Goal: Information Seeking & Learning: Understand process/instructions

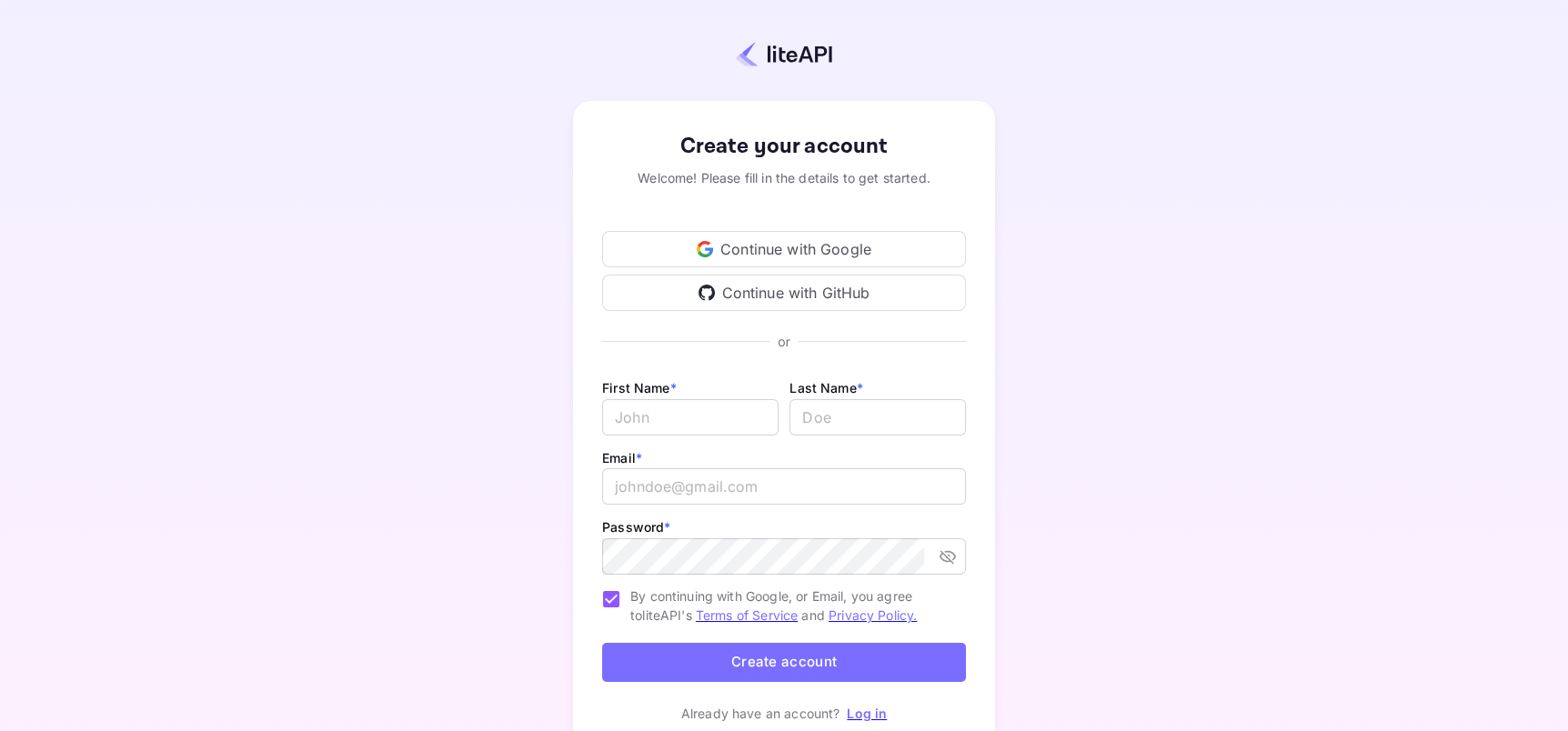
click at [845, 242] on div "Continue with Google" at bounding box center [784, 248] width 364 height 36
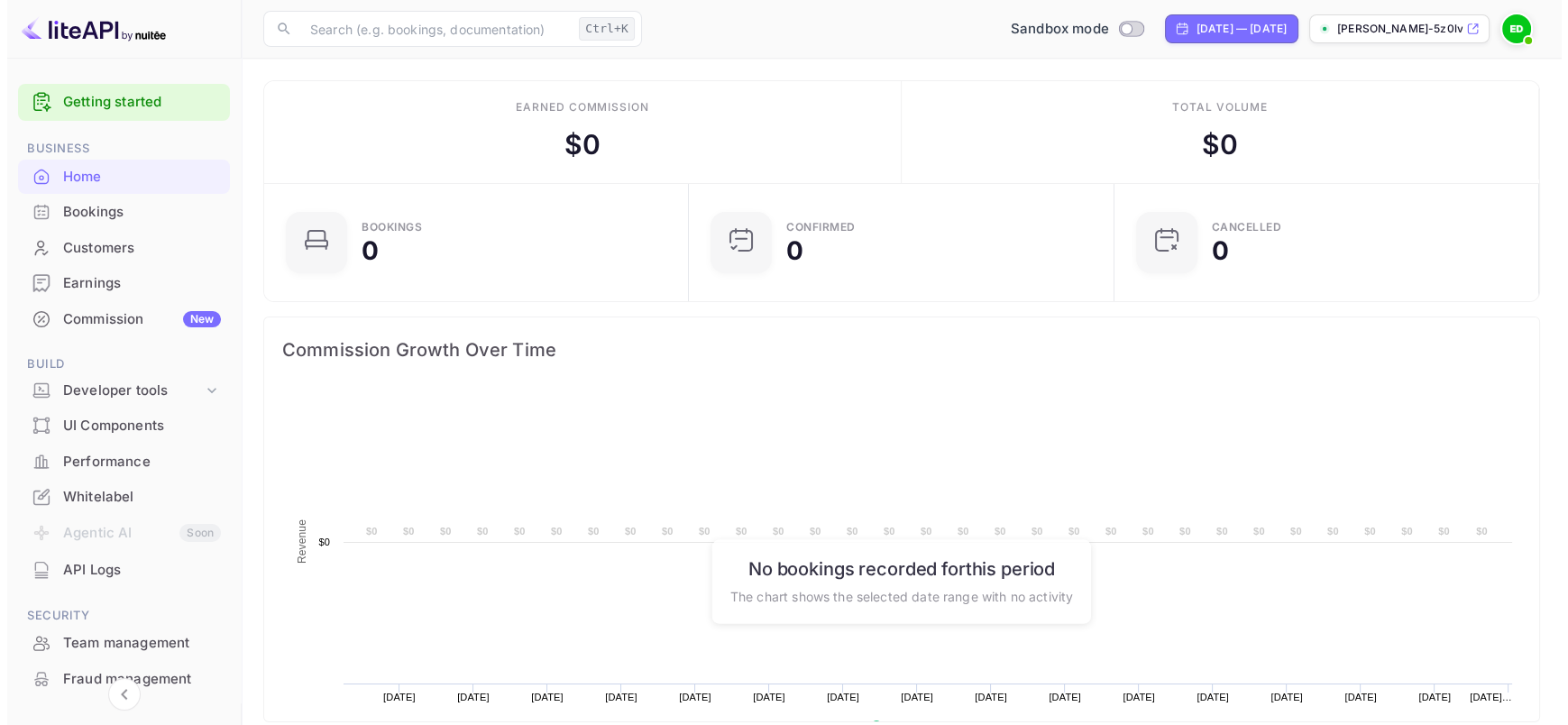
scroll to position [279, 400]
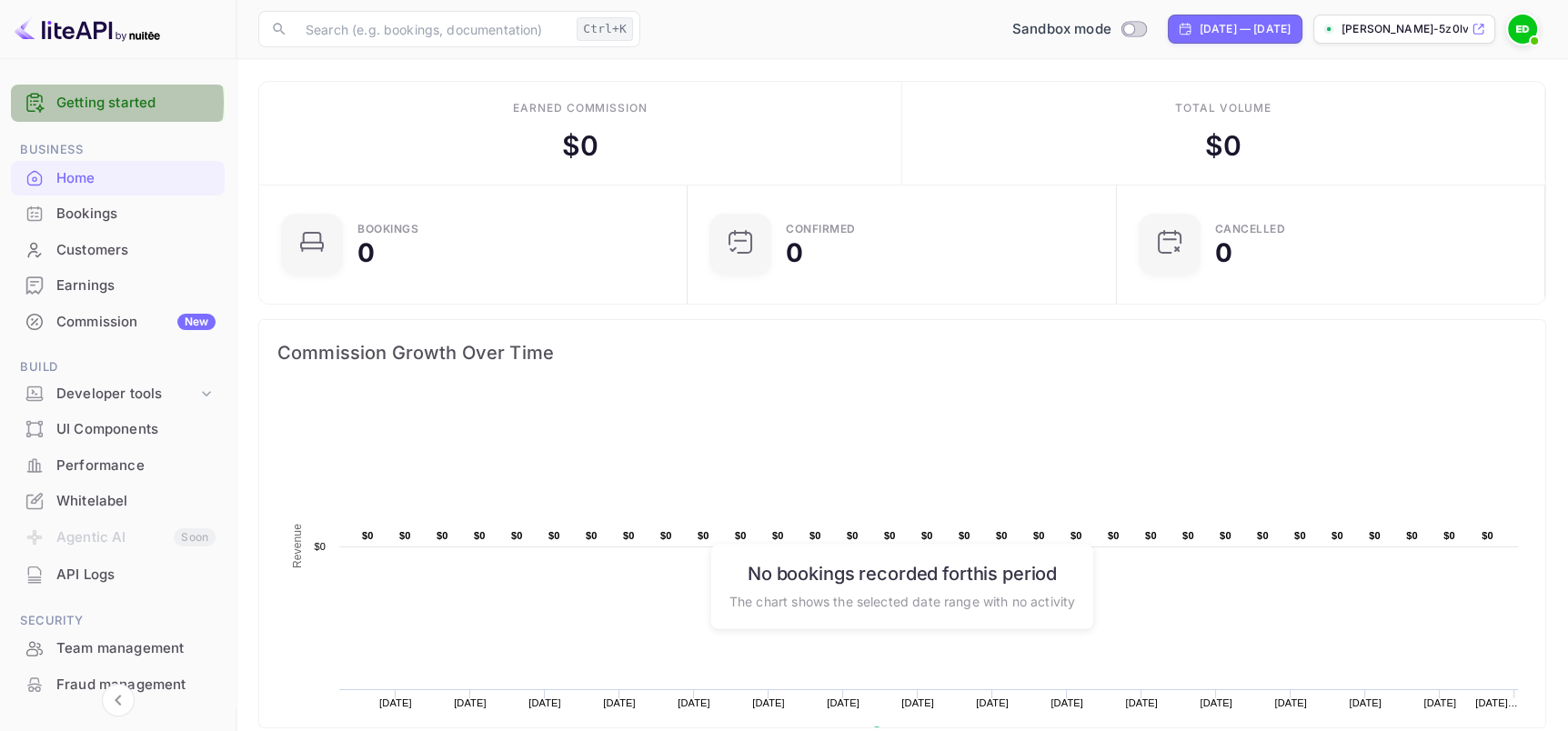
click at [101, 103] on link "Getting started" at bounding box center [136, 103] width 159 height 21
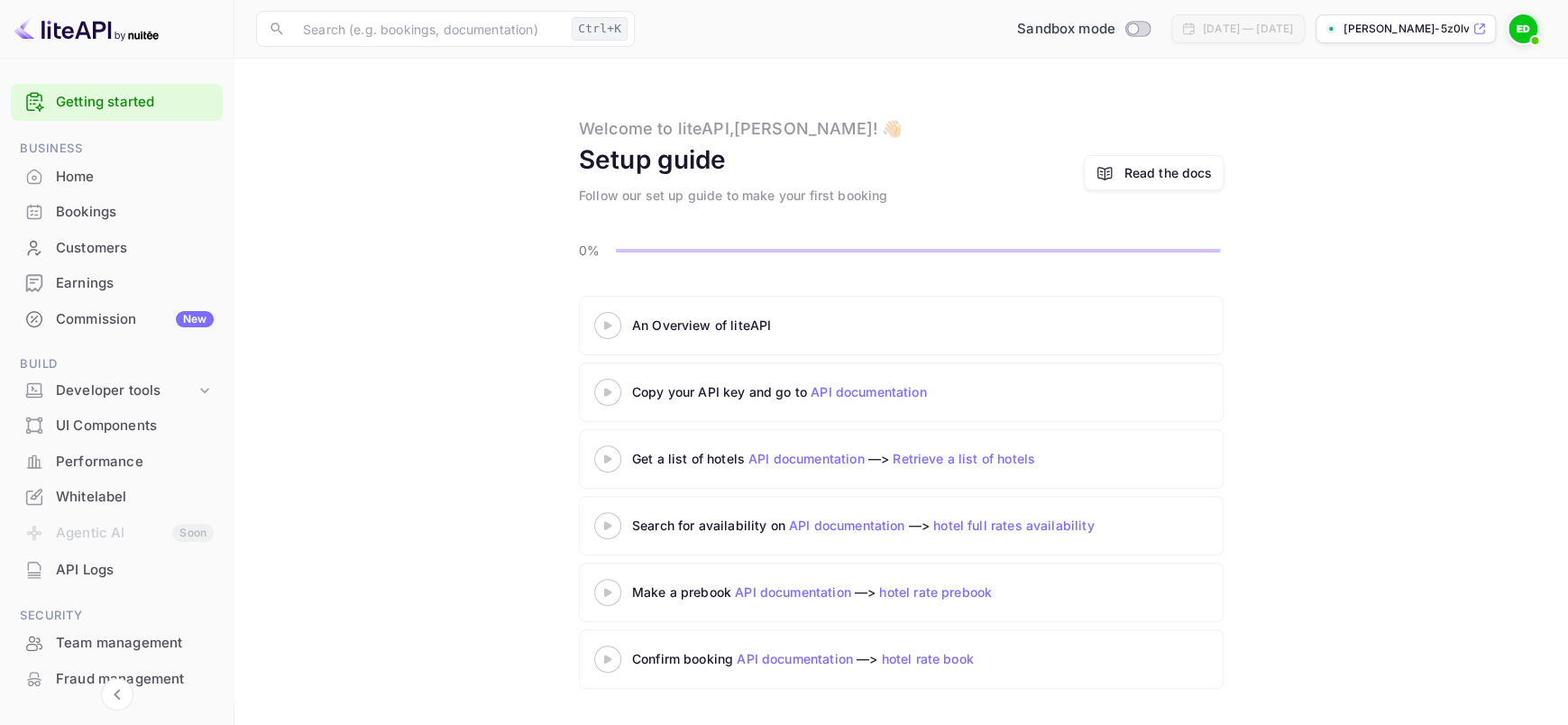
click at [603, 321] on icon at bounding box center [607, 325] width 63 height 9
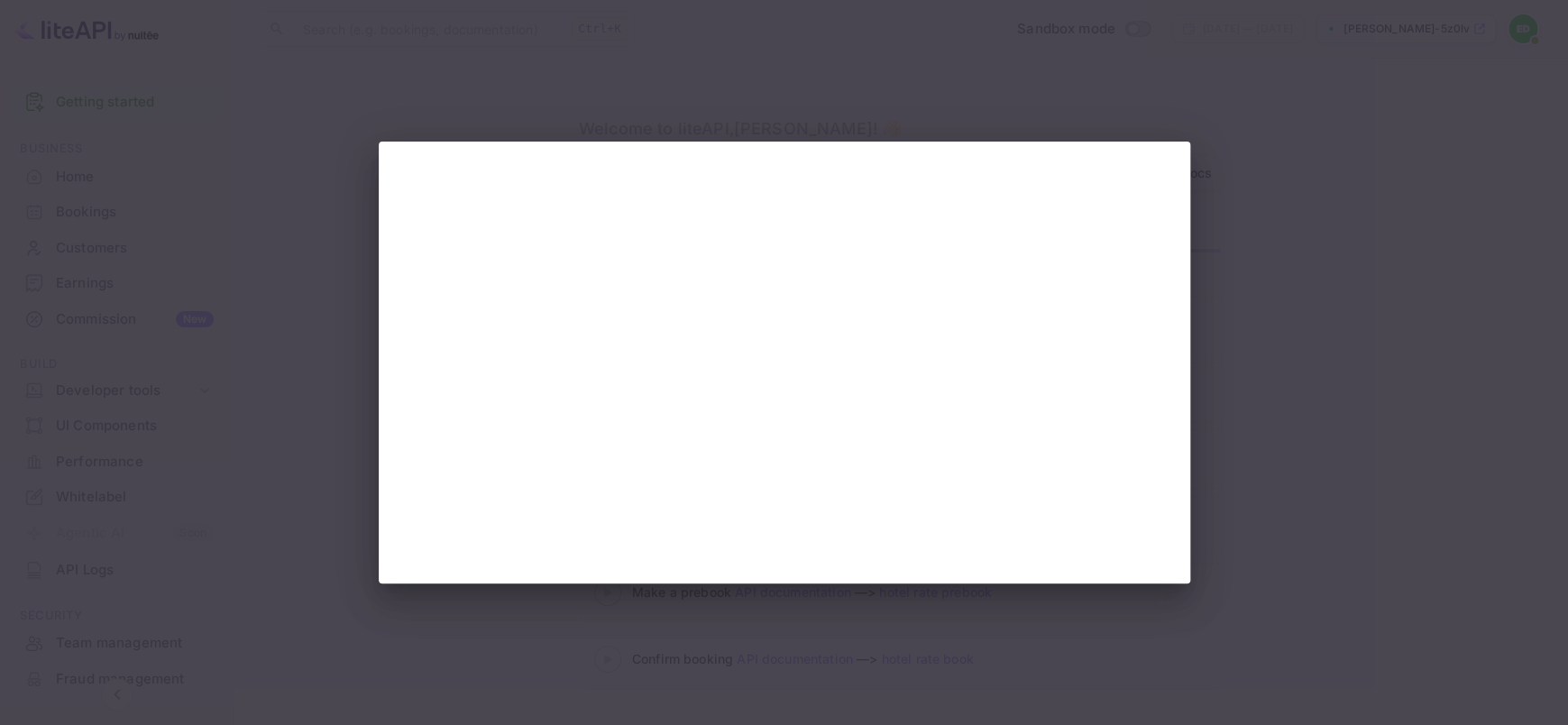
click at [1240, 505] on div at bounding box center [784, 362] width 1568 height 725
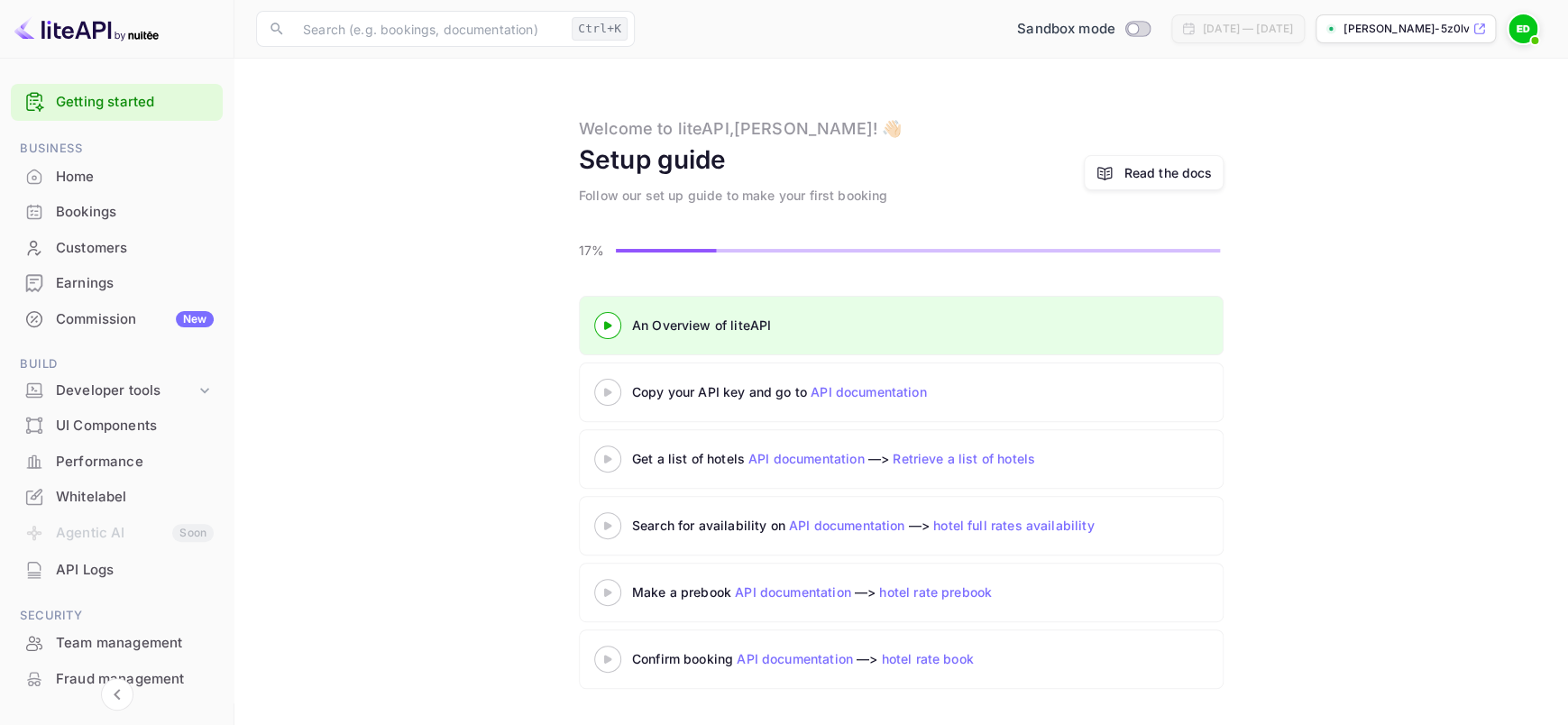
click at [610, 388] on icon at bounding box center [607, 392] width 63 height 9
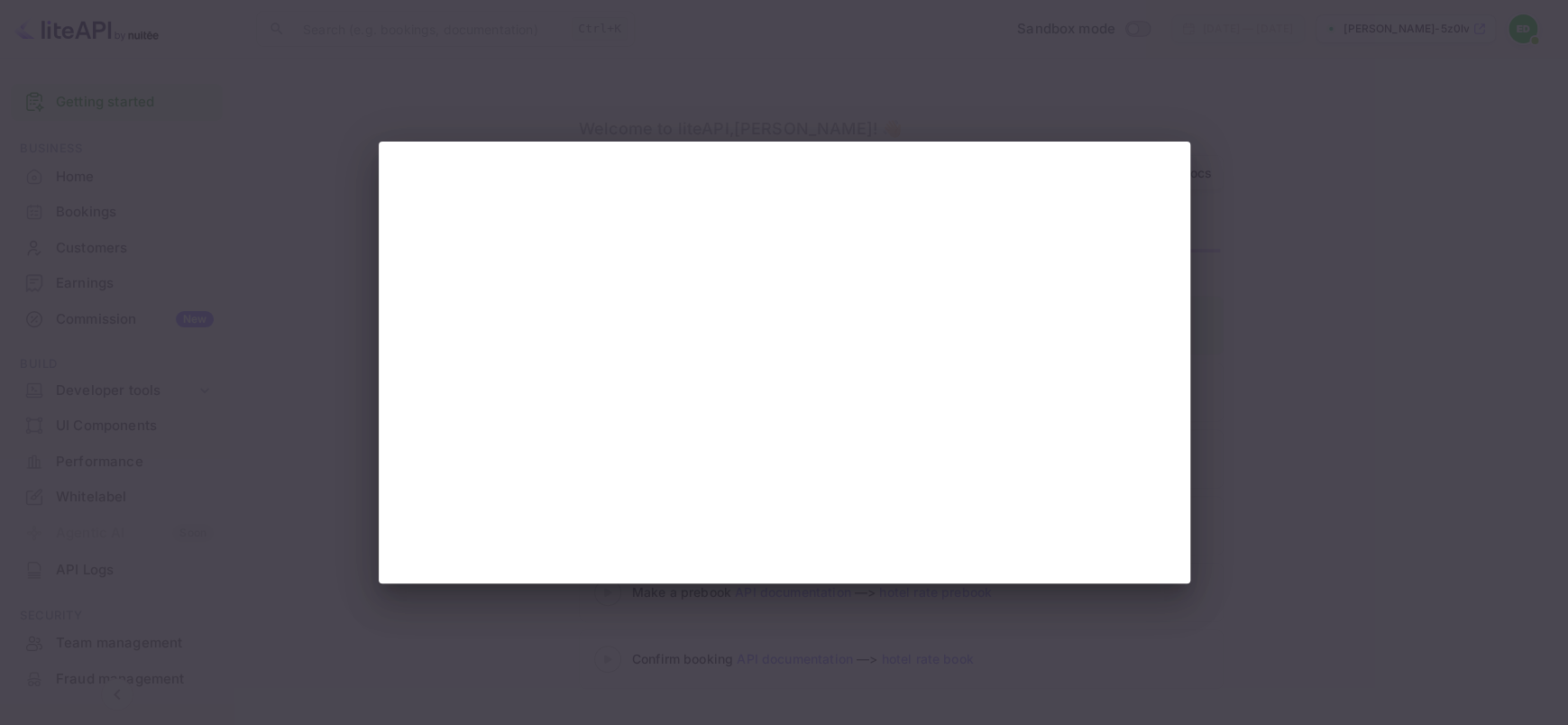
click at [1246, 337] on div at bounding box center [784, 362] width 1568 height 725
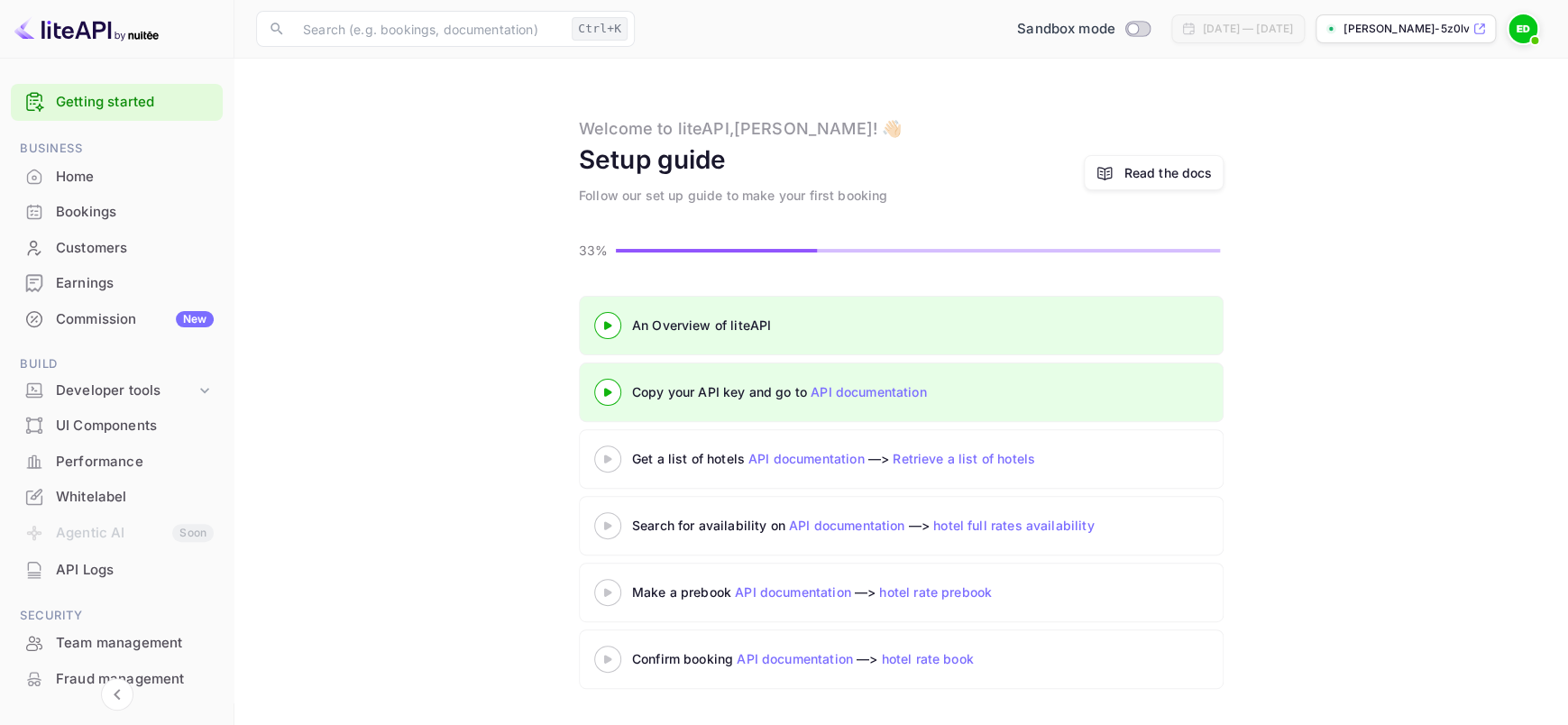
click at [609, 458] on 3 at bounding box center [607, 458] width 7 height 8
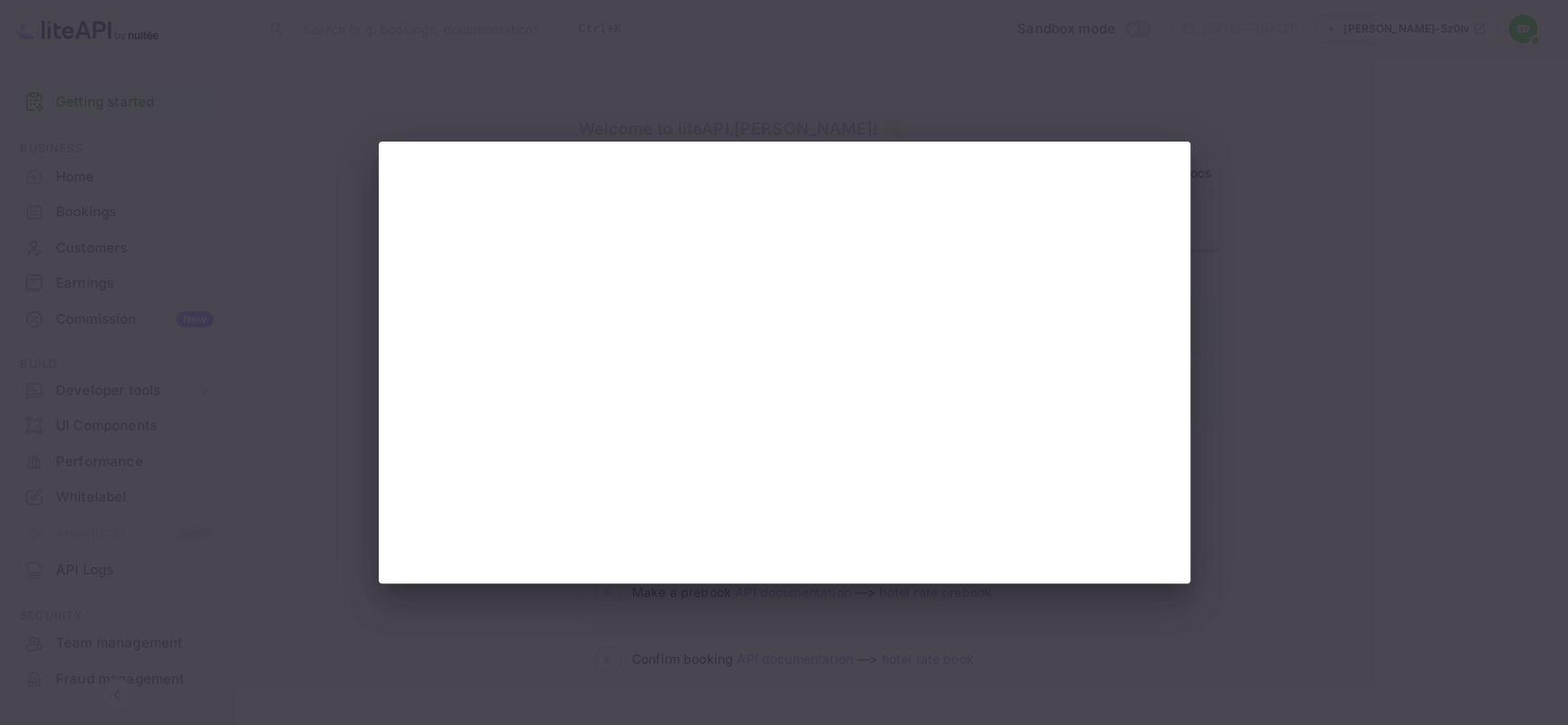
click at [1238, 417] on div at bounding box center [784, 362] width 1568 height 725
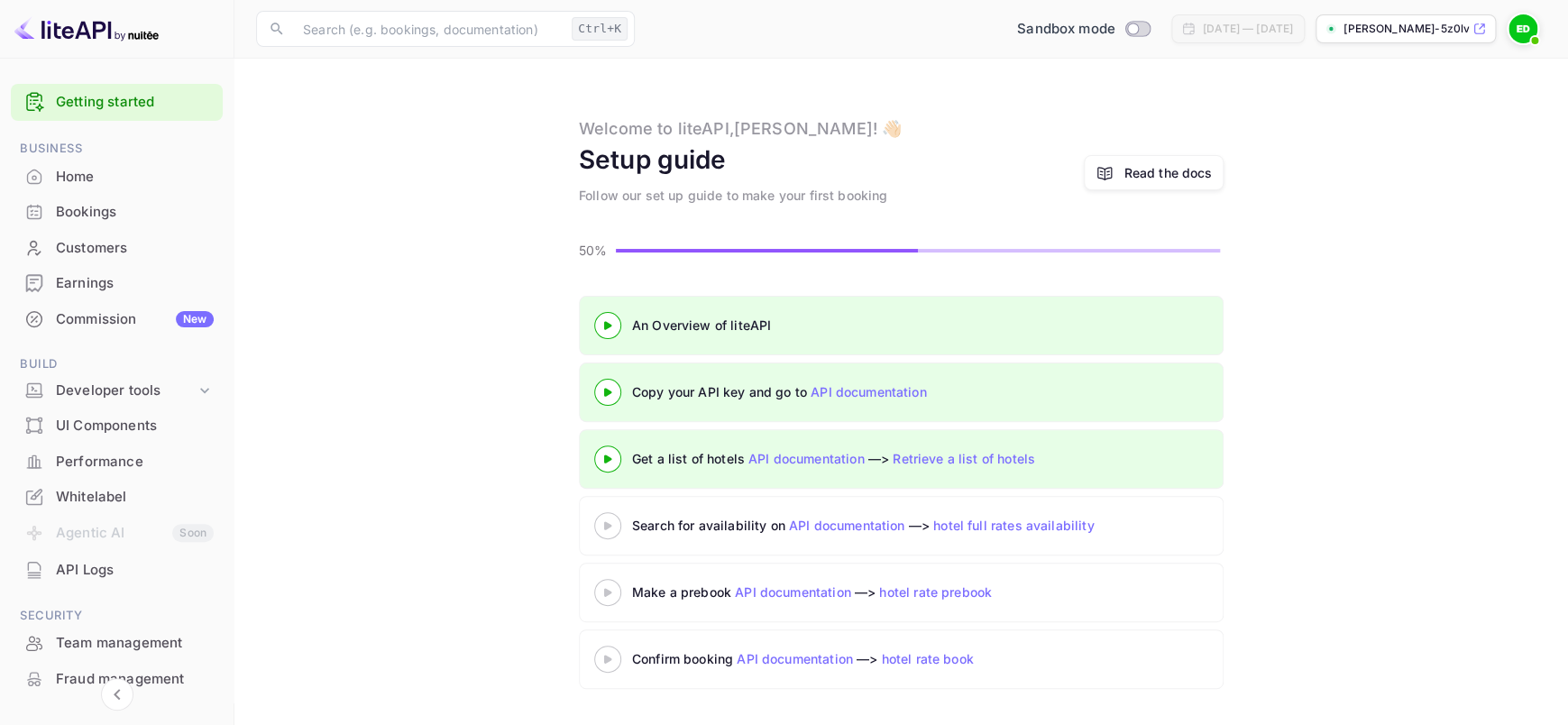
click at [607, 527] on icon at bounding box center [607, 525] width 63 height 9
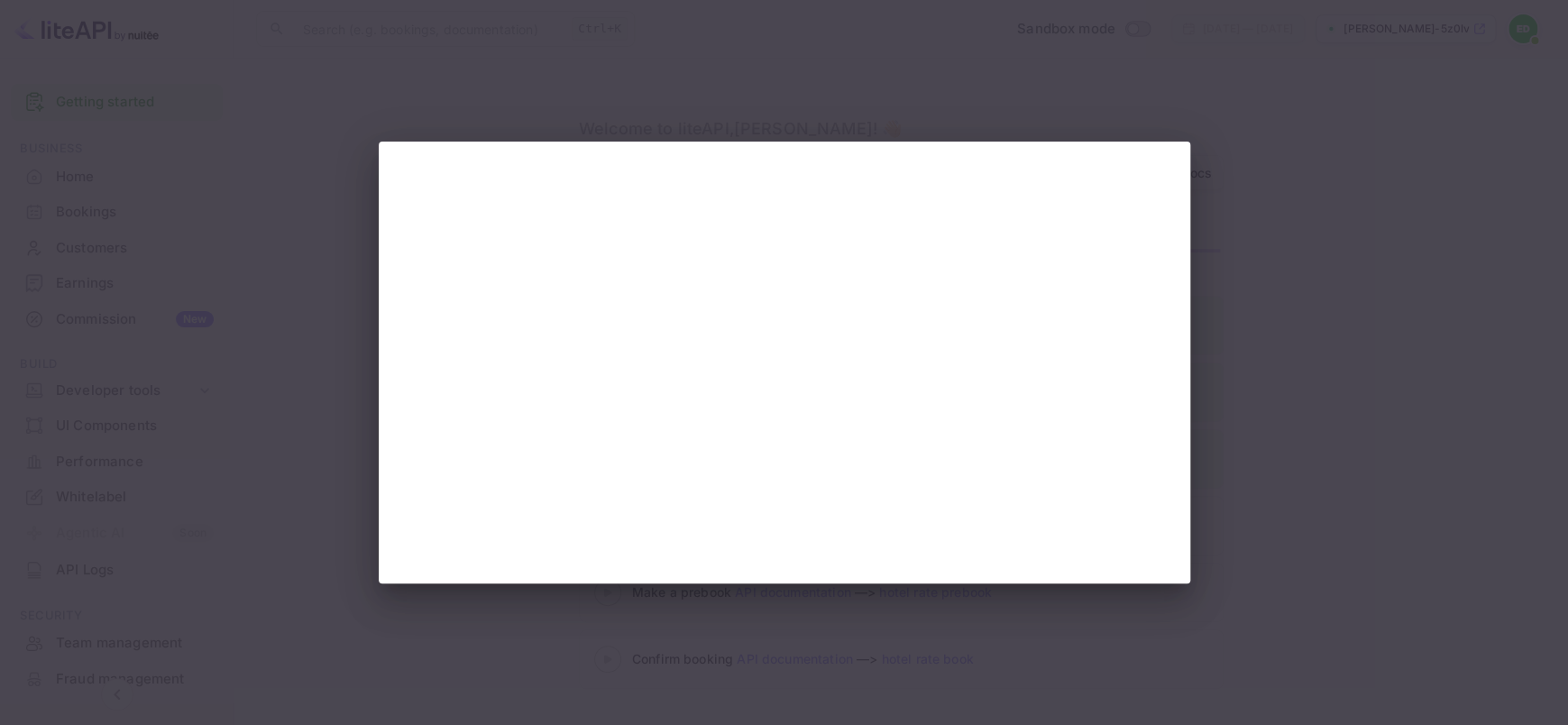
click at [1366, 373] on div at bounding box center [784, 362] width 1568 height 725
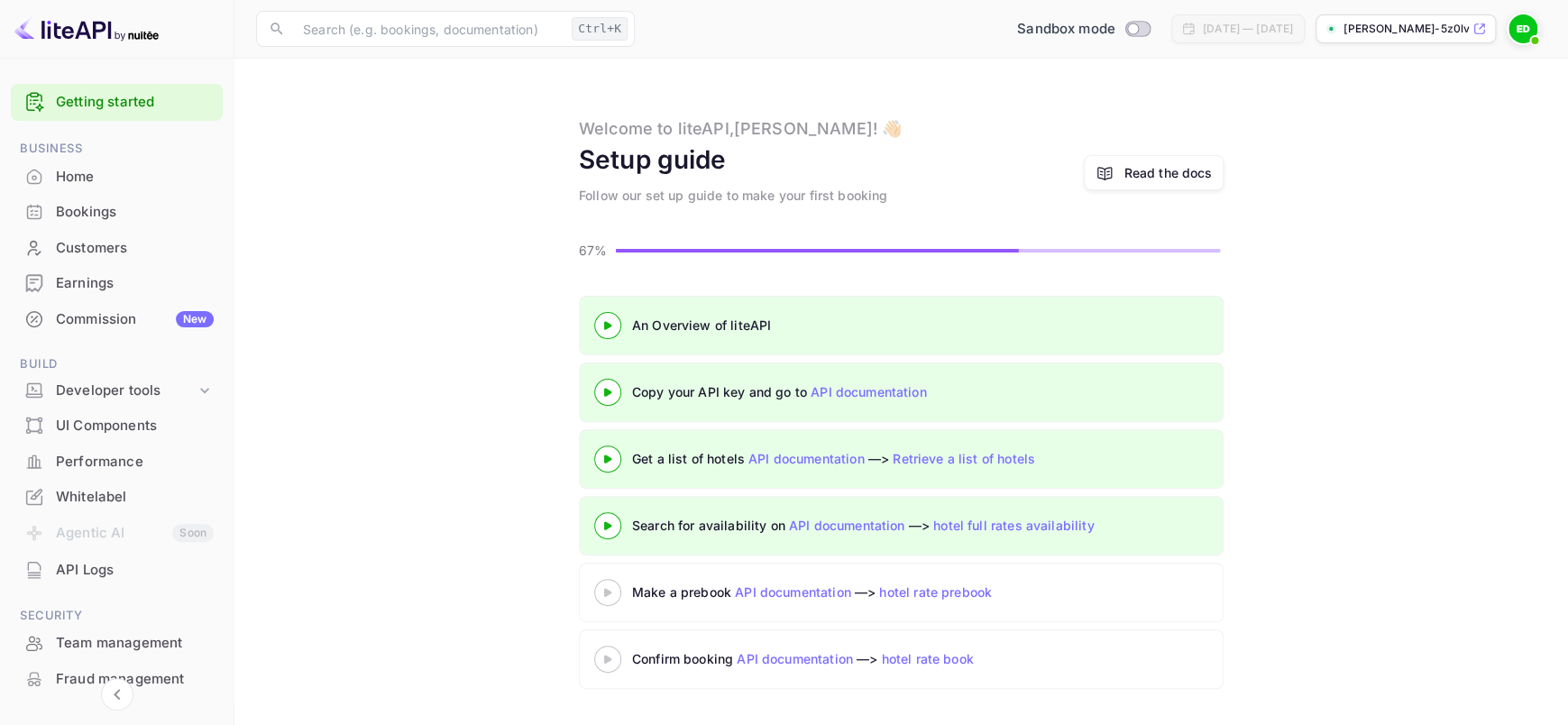
click at [602, 598] on div at bounding box center [607, 591] width 63 height 22
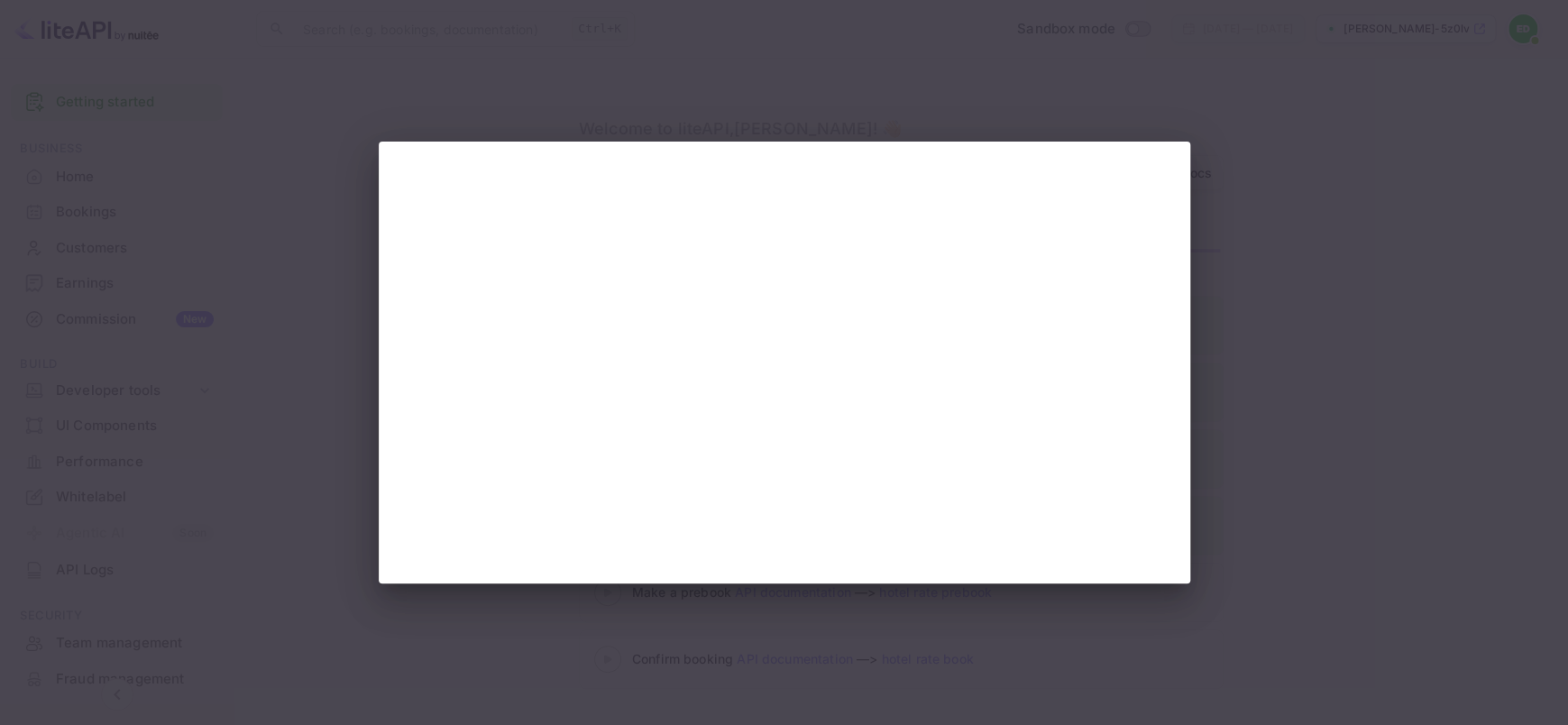
click at [1240, 296] on div at bounding box center [784, 362] width 1568 height 725
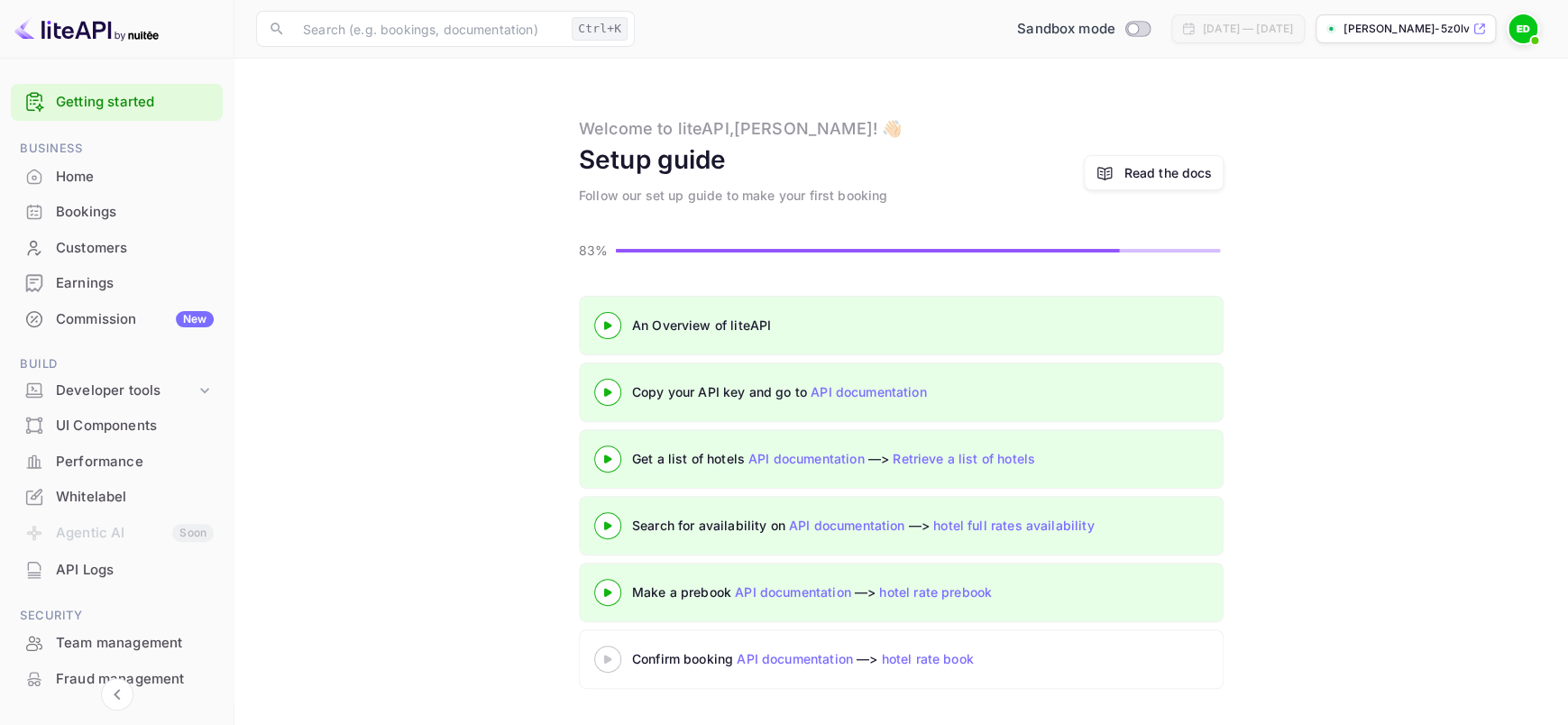
click at [604, 660] on 3 at bounding box center [607, 658] width 7 height 8
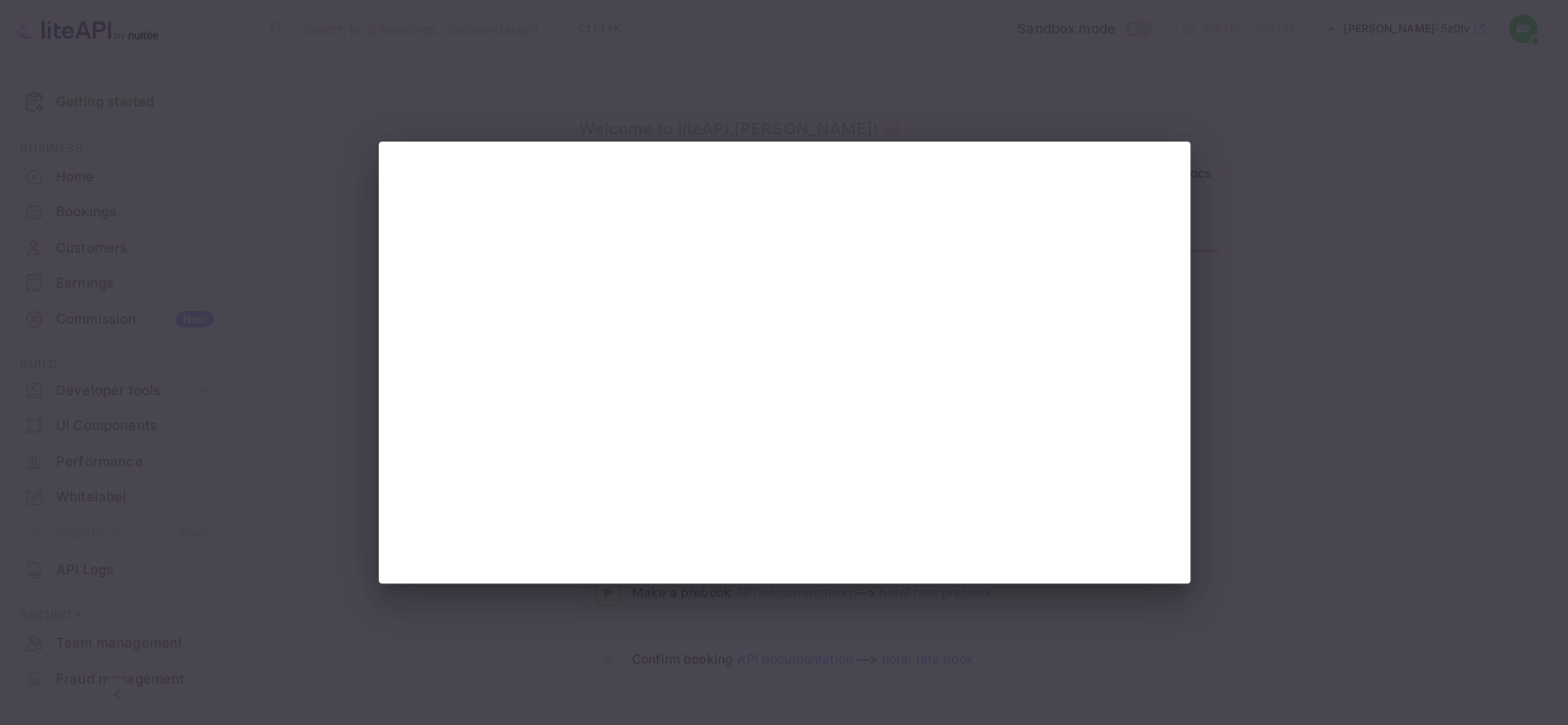
click at [1259, 193] on div at bounding box center [784, 362] width 1568 height 725
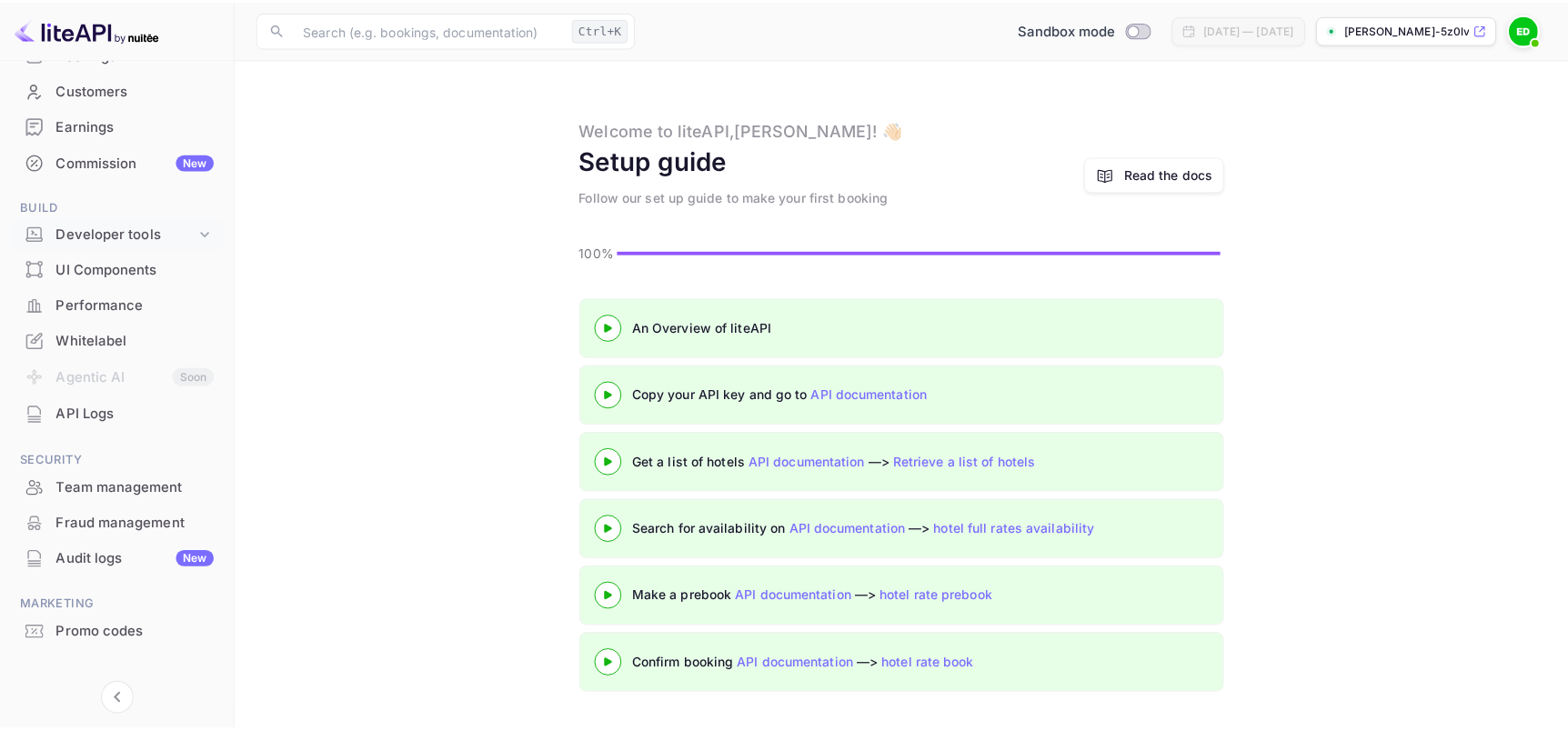
scroll to position [162, 0]
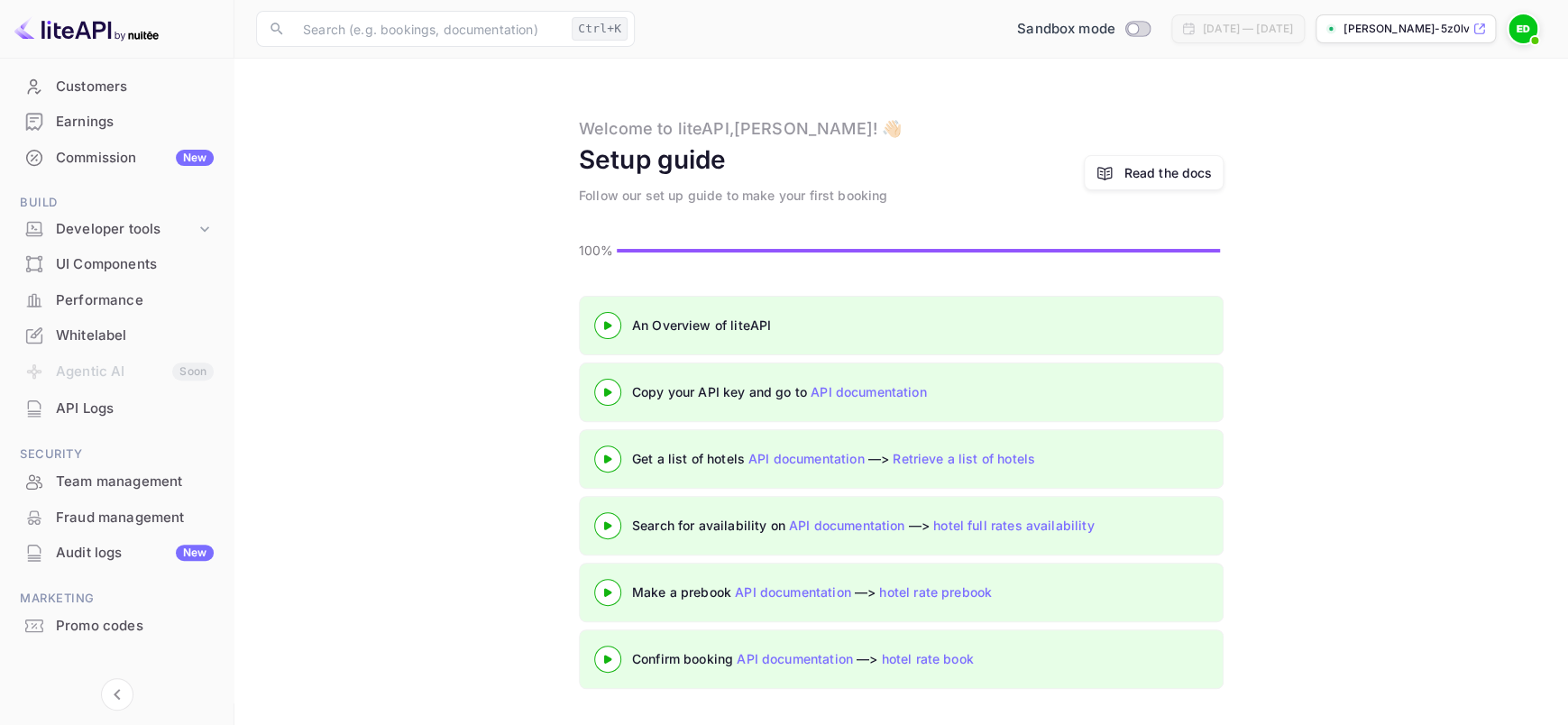
click at [134, 268] on div "UI Components" at bounding box center [135, 264] width 158 height 20
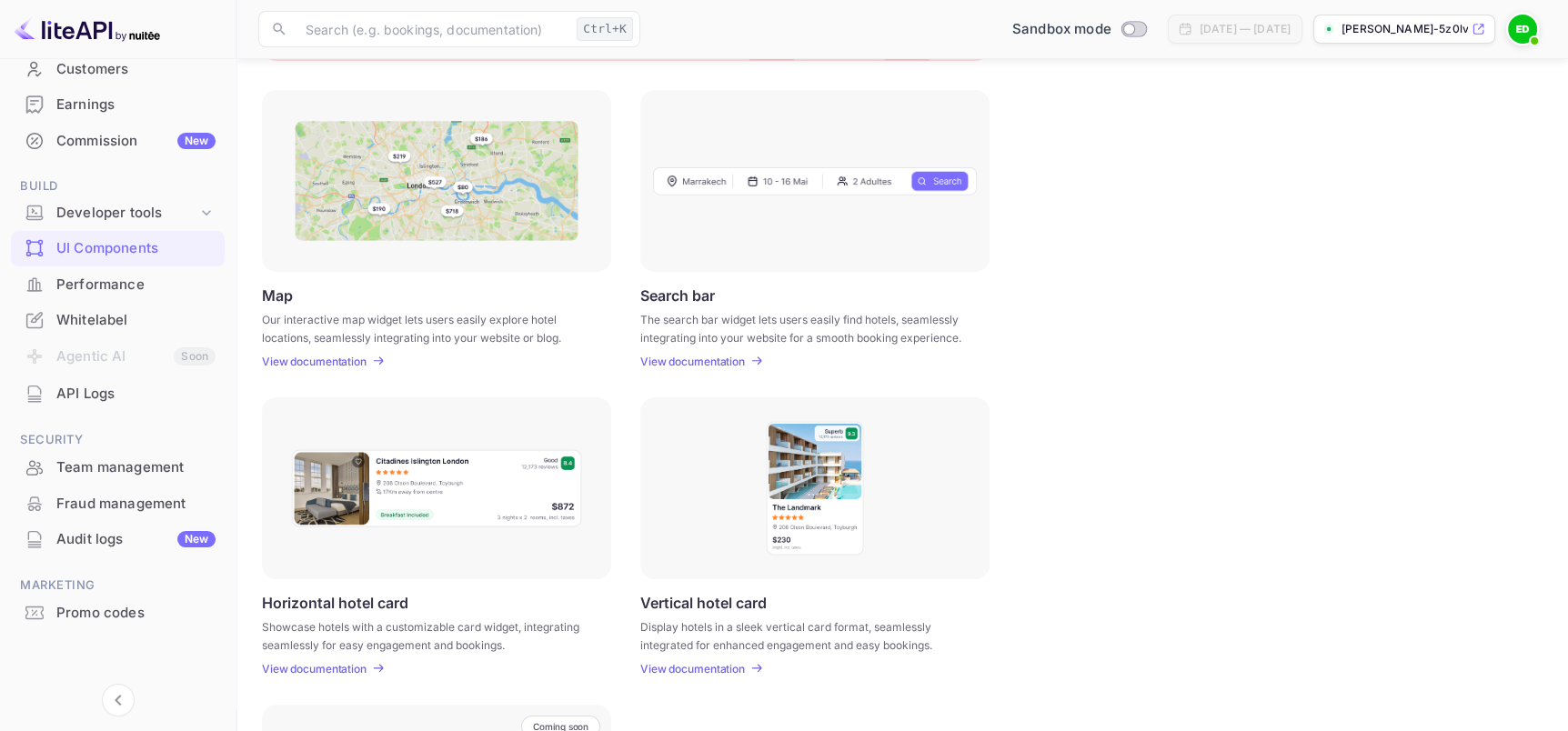
scroll to position [230, 0]
click at [157, 211] on div "Developer tools" at bounding box center [127, 212] width 141 height 21
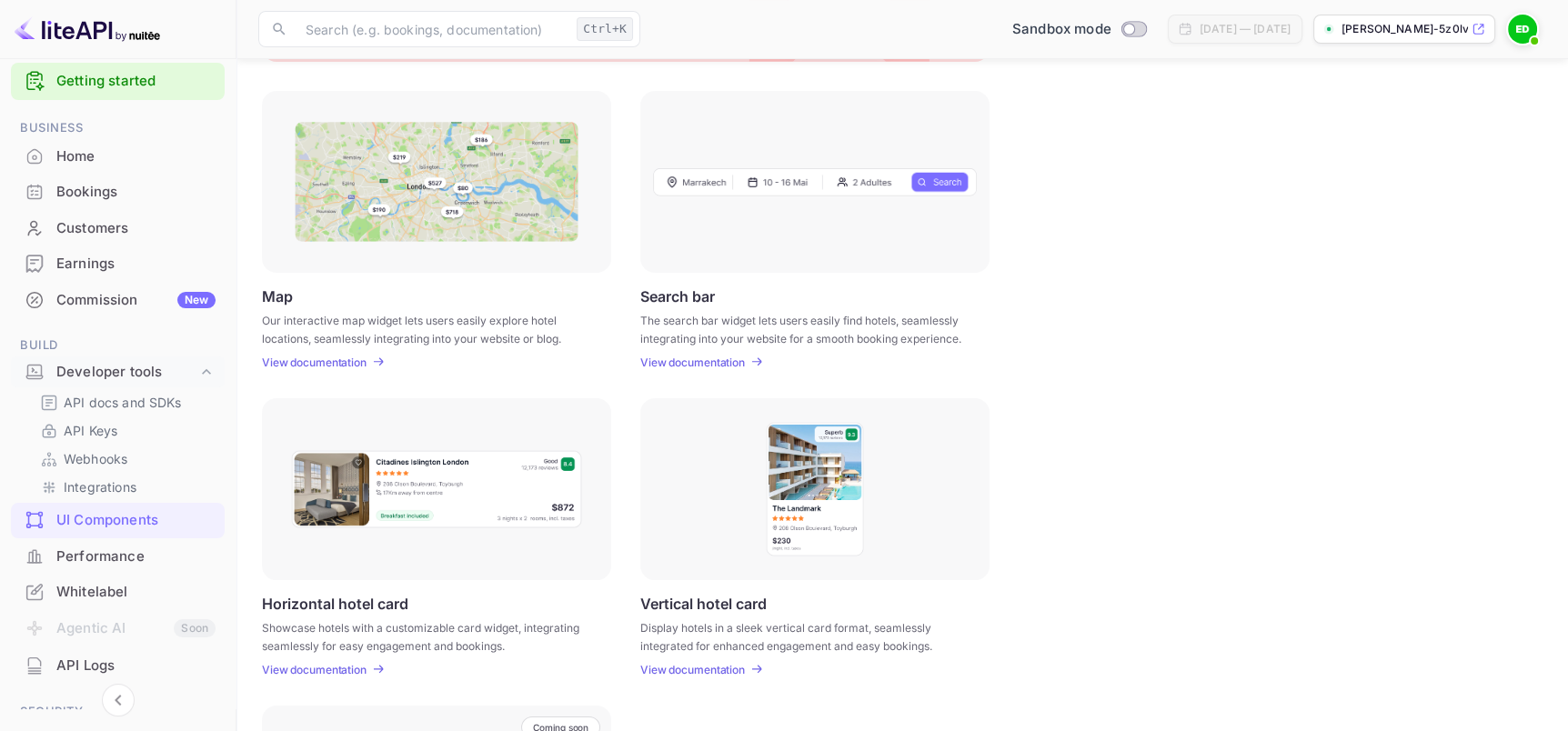
scroll to position [21, 0]
click at [124, 225] on div "Customers" at bounding box center [136, 229] width 159 height 21
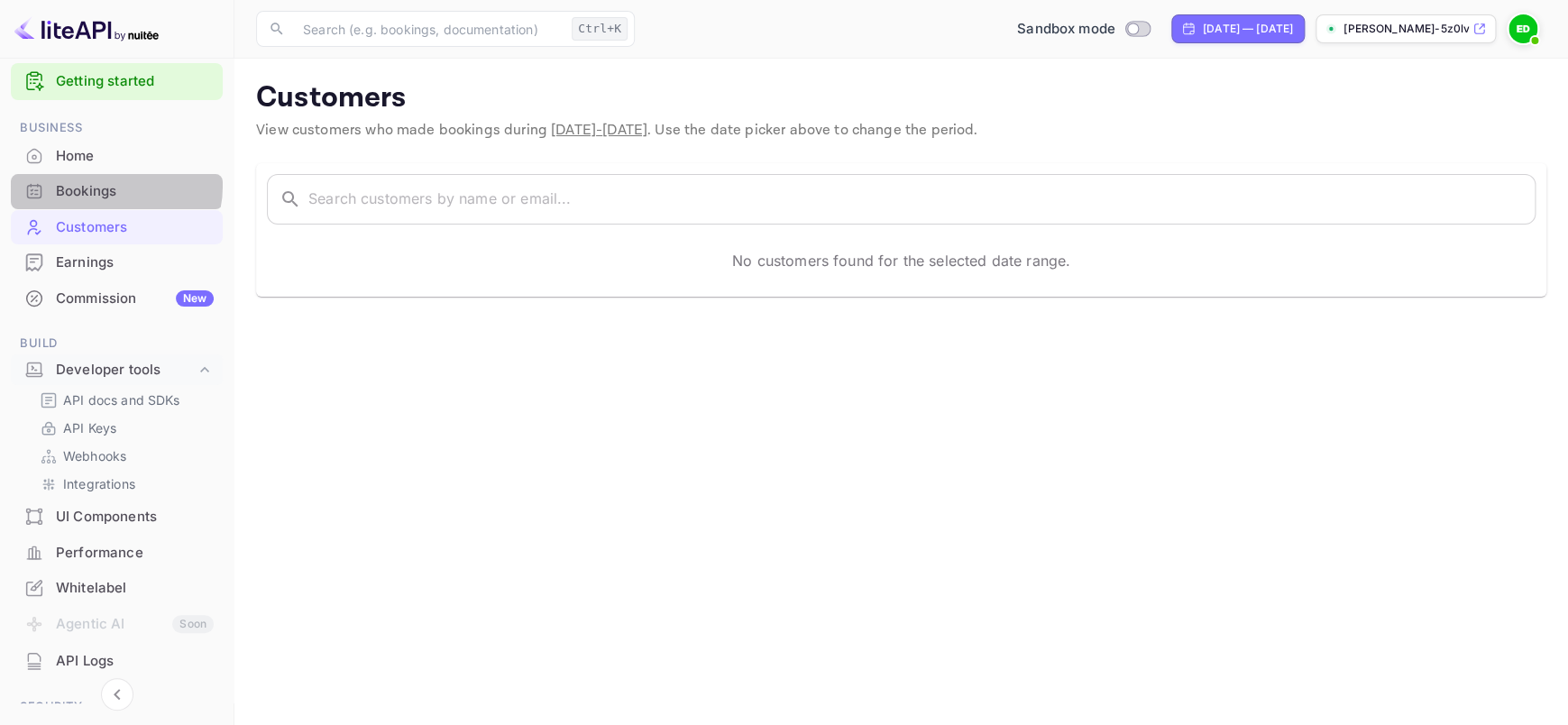
click at [110, 185] on div "Bookings" at bounding box center [135, 191] width 158 height 20
